Goal: Task Accomplishment & Management: Manage account settings

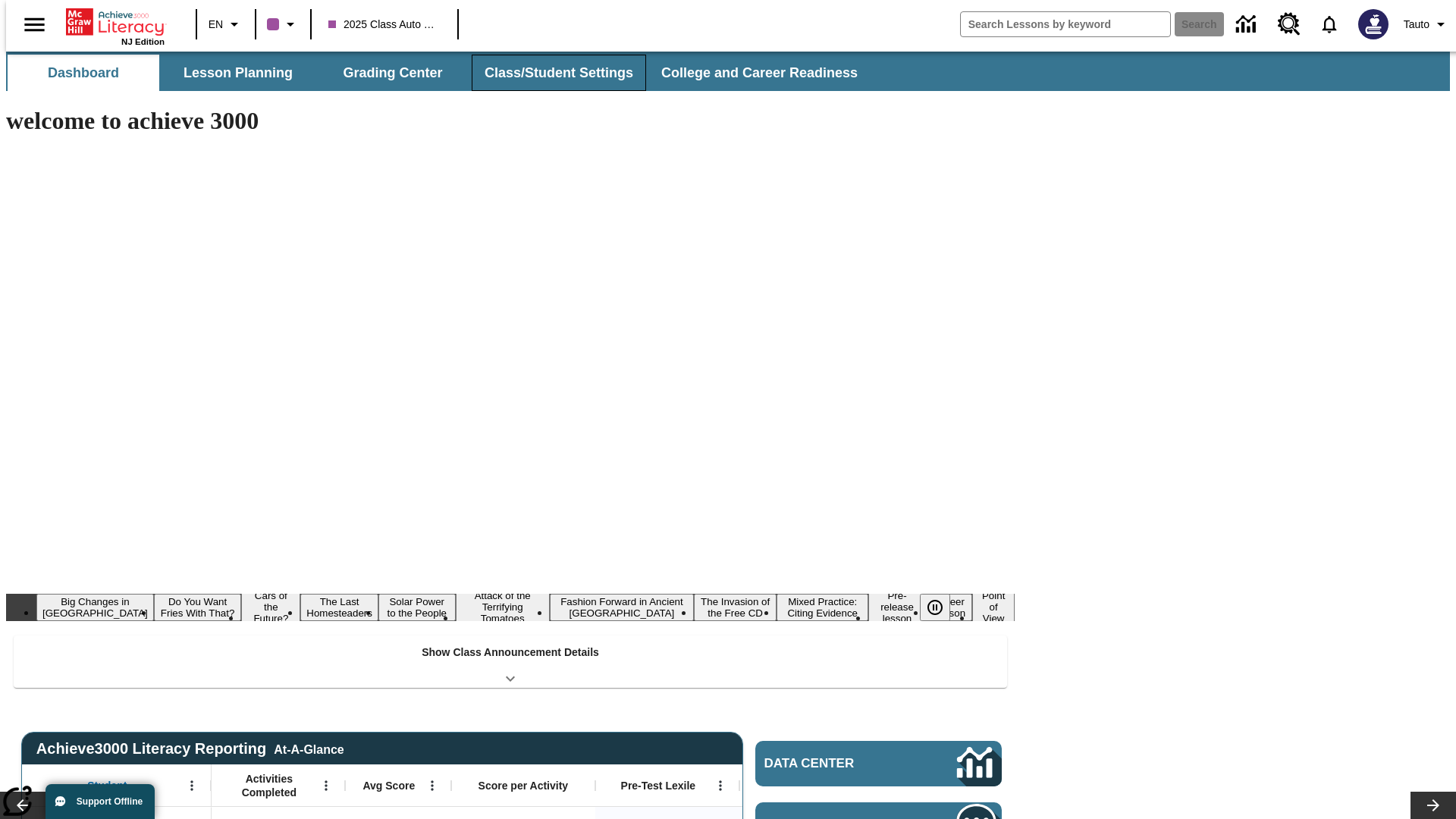
click at [551, 73] on button "Class/Student Settings" at bounding box center [559, 72] width 174 height 36
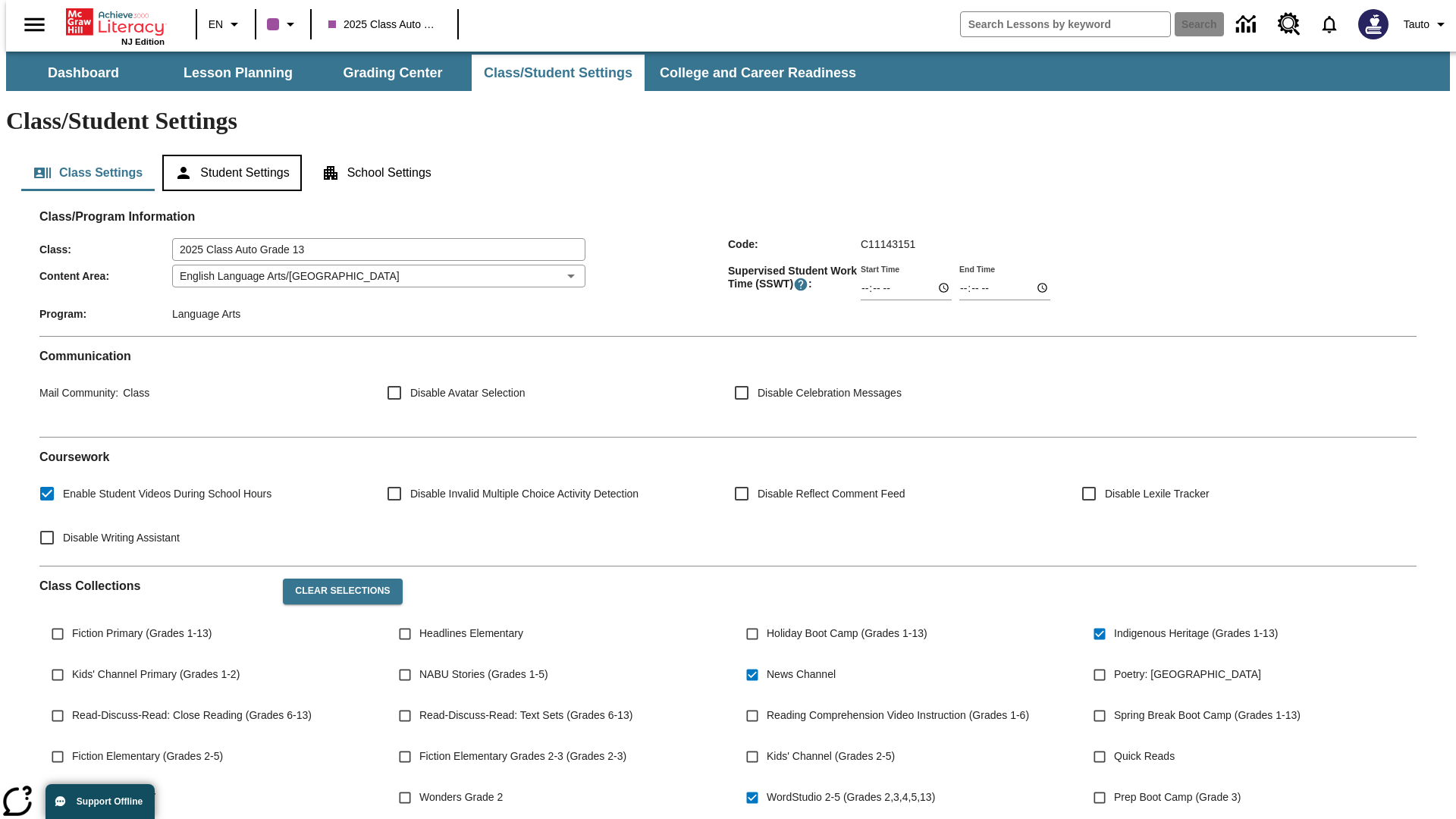
click at [228, 155] on button "Student Settings" at bounding box center [231, 172] width 139 height 36
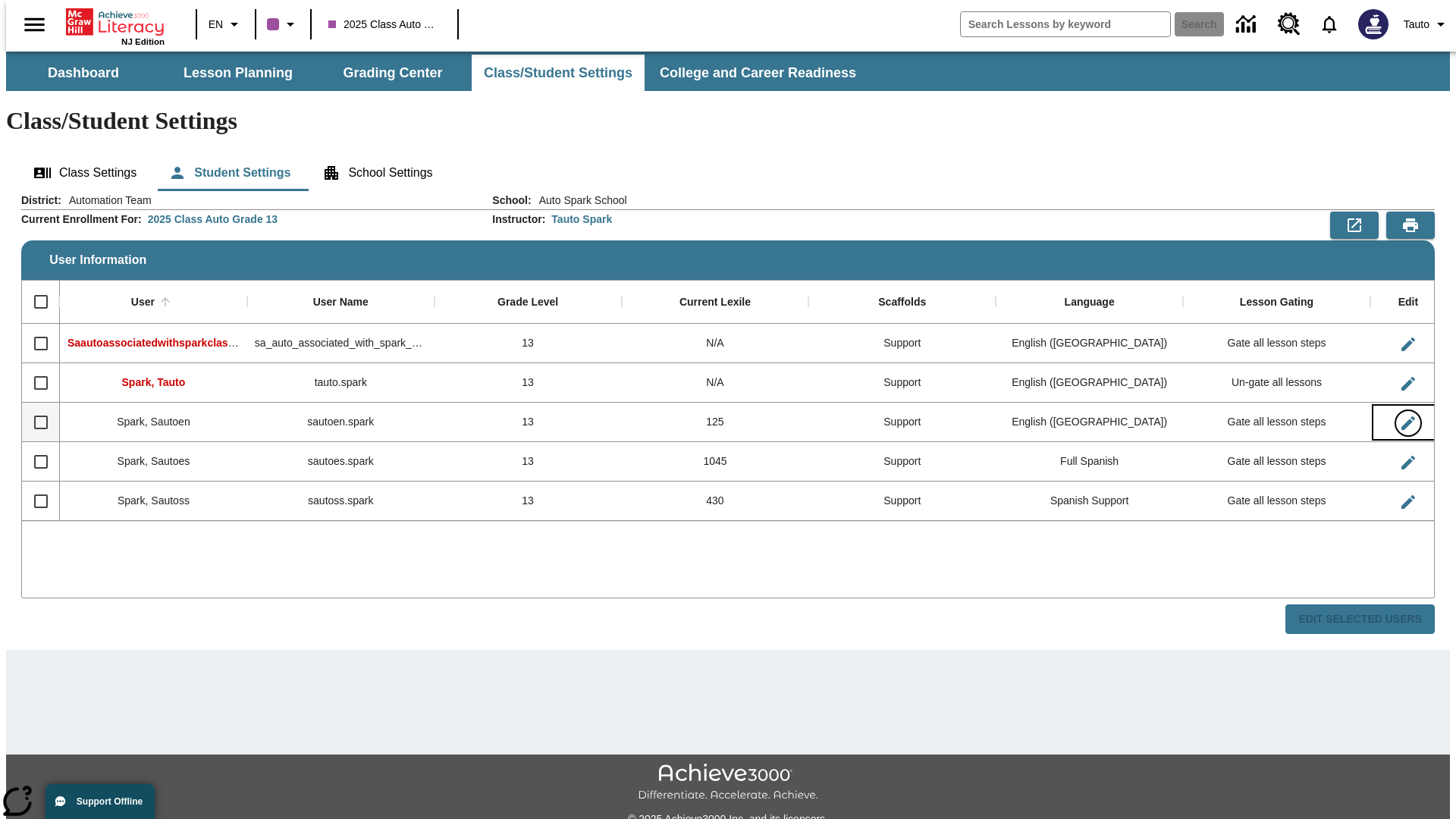
click at [1401, 416] on icon "Edit User" at bounding box center [1408, 423] width 14 height 14
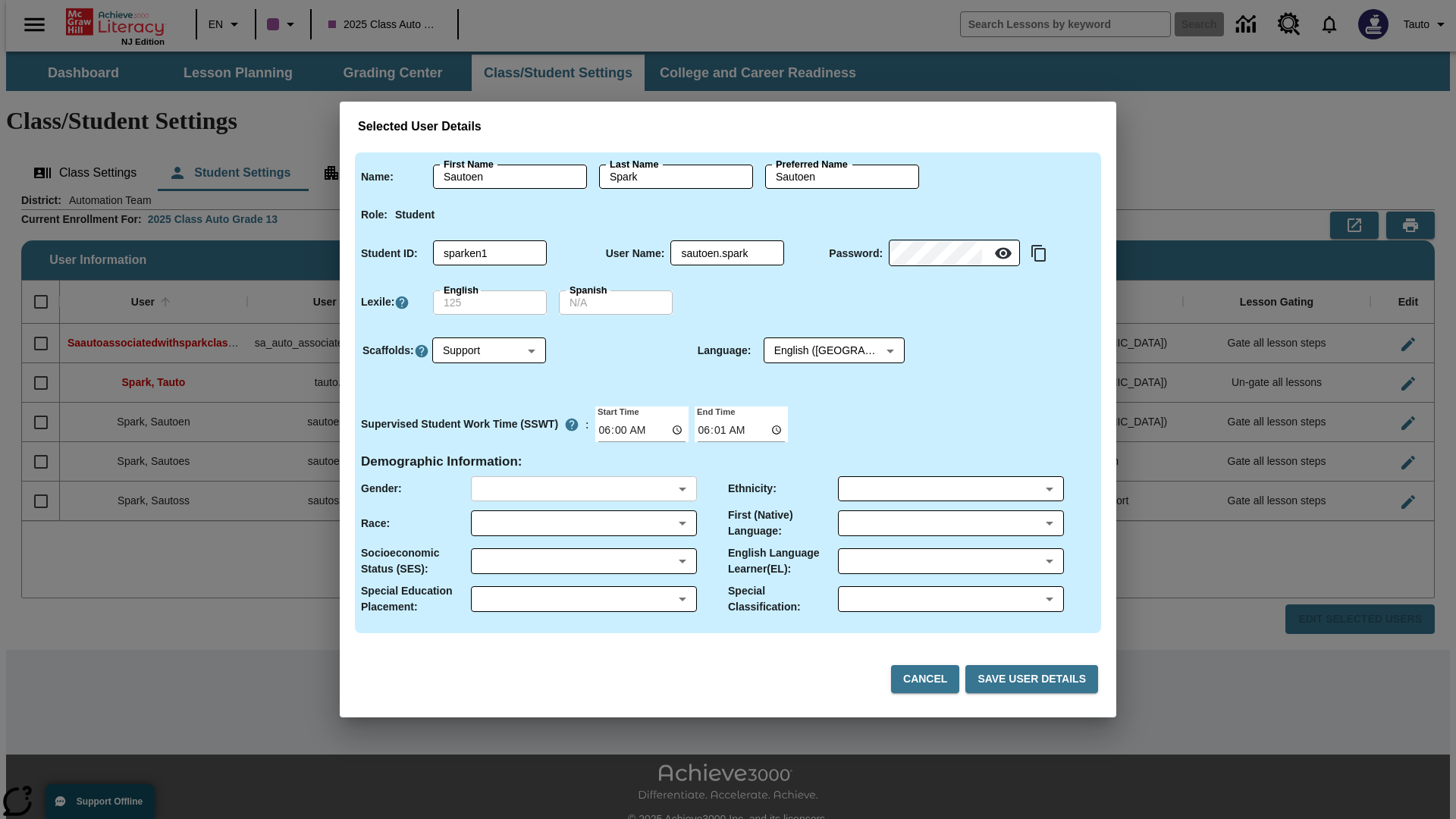
click at [583, 488] on body "Skip to main content NJ Edition EN 2025 Class Auto Grade 13 Search 0 Tauto Dash…" at bounding box center [728, 452] width 1444 height 801
click at [583, 523] on body "Skip to main content NJ Edition EN 2025 Class Auto Grade 13 Search 0 Tauto Dash…" at bounding box center [728, 452] width 1444 height 801
click at [583, 561] on body "Skip to main content NJ Edition EN 2025 Class Auto Grade 13 Search 0 Tauto Dash…" at bounding box center [728, 452] width 1444 height 801
click at [583, 599] on body "Skip to main content NJ Edition EN 2025 Class Auto Grade 13 Search 0 Tauto Dash…" at bounding box center [728, 452] width 1444 height 801
click at [950, 488] on body "Skip to main content NJ Edition EN 2025 Class Auto Grade 13 Search 0 Tauto Dash…" at bounding box center [728, 452] width 1444 height 801
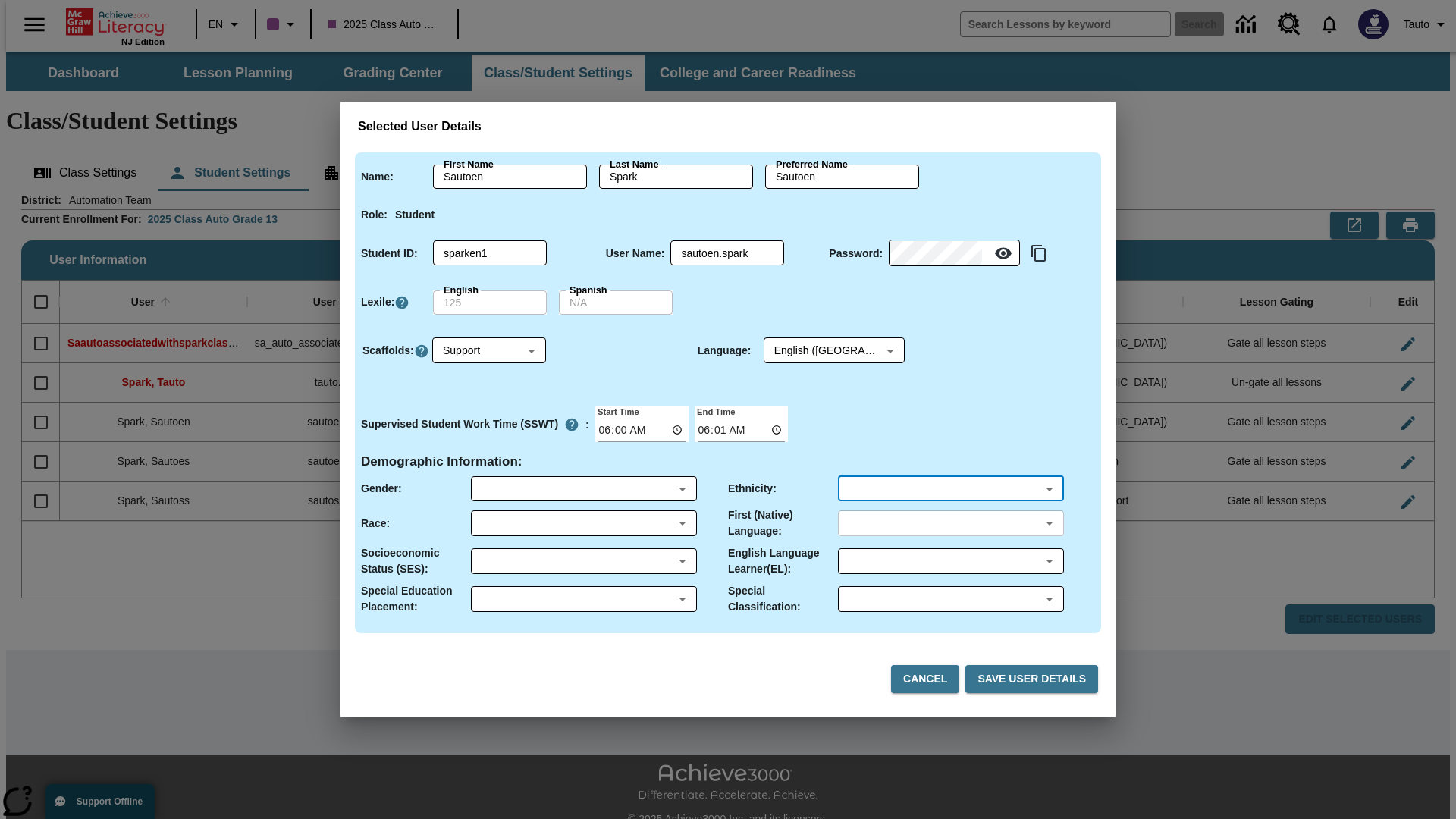
click at [950, 523] on body "Skip to main content NJ Edition EN 2025 Class Auto Grade 13 Search 0 Tauto Dash…" at bounding box center [728, 452] width 1444 height 801
click at [950, 561] on body "Skip to main content NJ Edition EN 2025 Class Auto Grade 13 Search 0 Tauto Dash…" at bounding box center [728, 452] width 1444 height 801
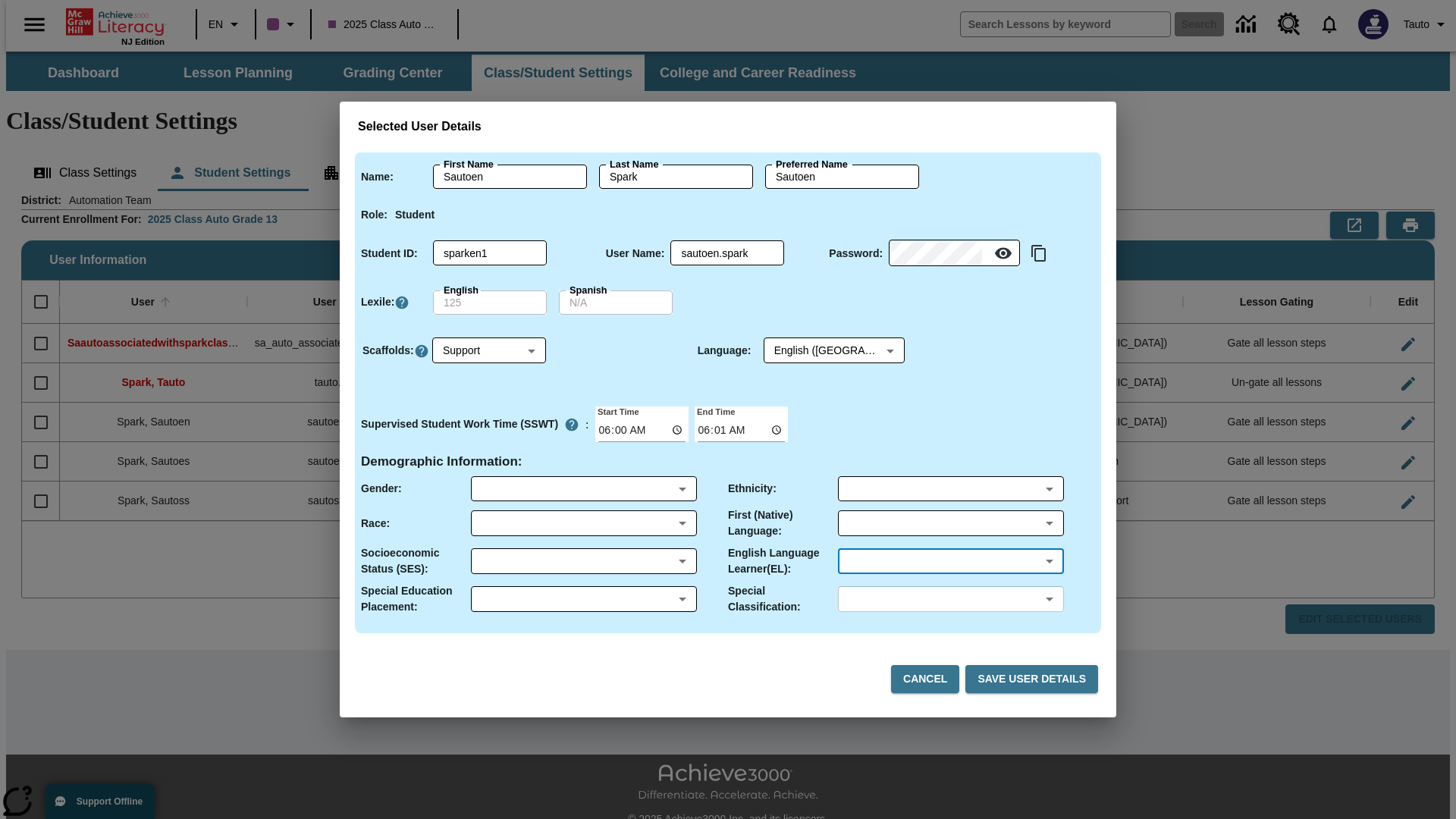
click at [950, 599] on body "Skip to main content NJ Edition EN 2025 Class Auto Grade 13 Search 0 Tauto Dash…" at bounding box center [728, 452] width 1444 height 801
